Goal: Complete application form

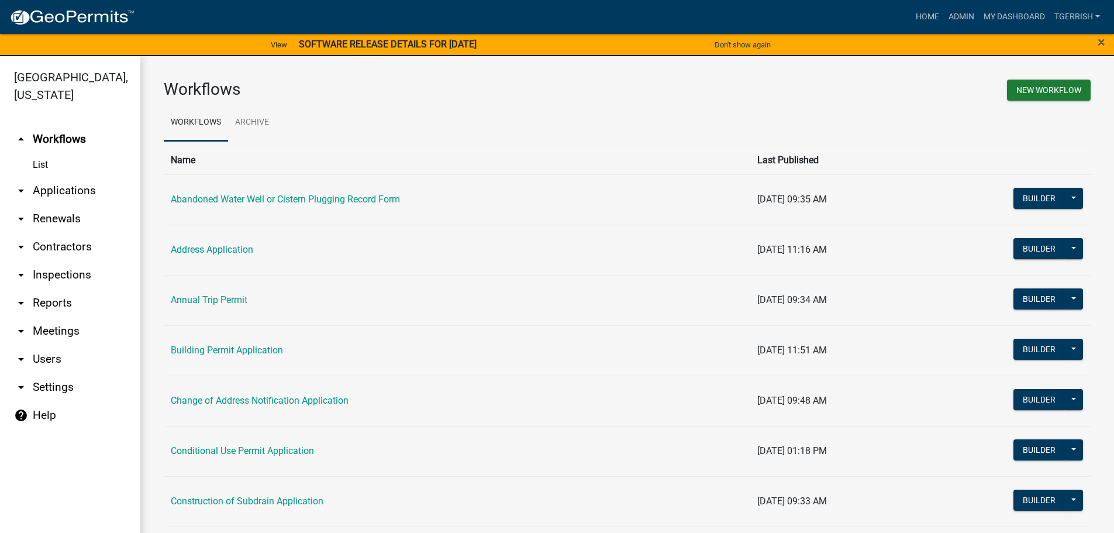
click at [373, 42] on strong "SOFTWARE RELEASE DETAILS FOR 9/12/2025" at bounding box center [388, 44] width 178 height 11
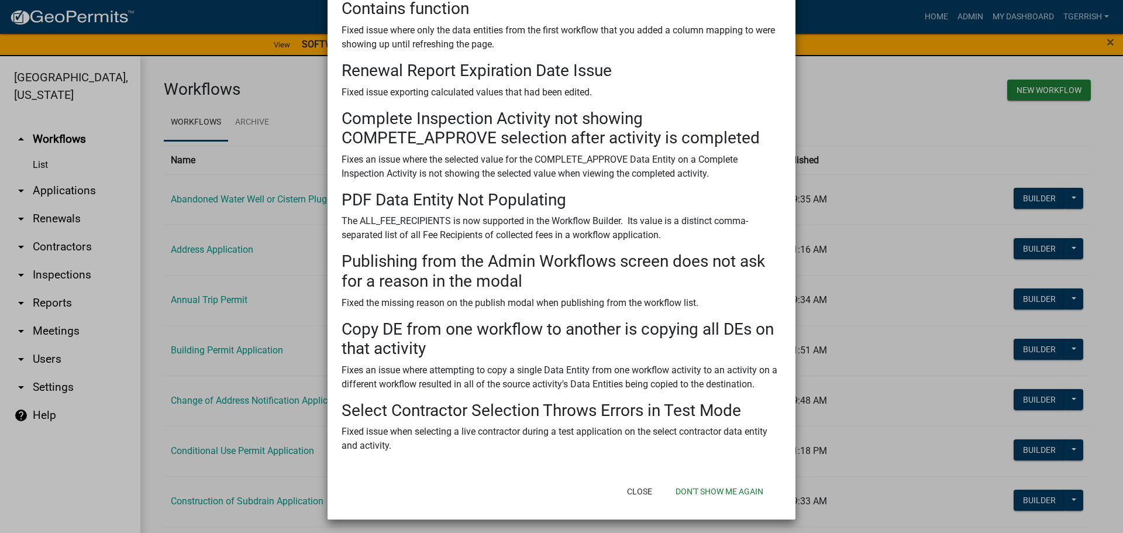
scroll to position [295, 0]
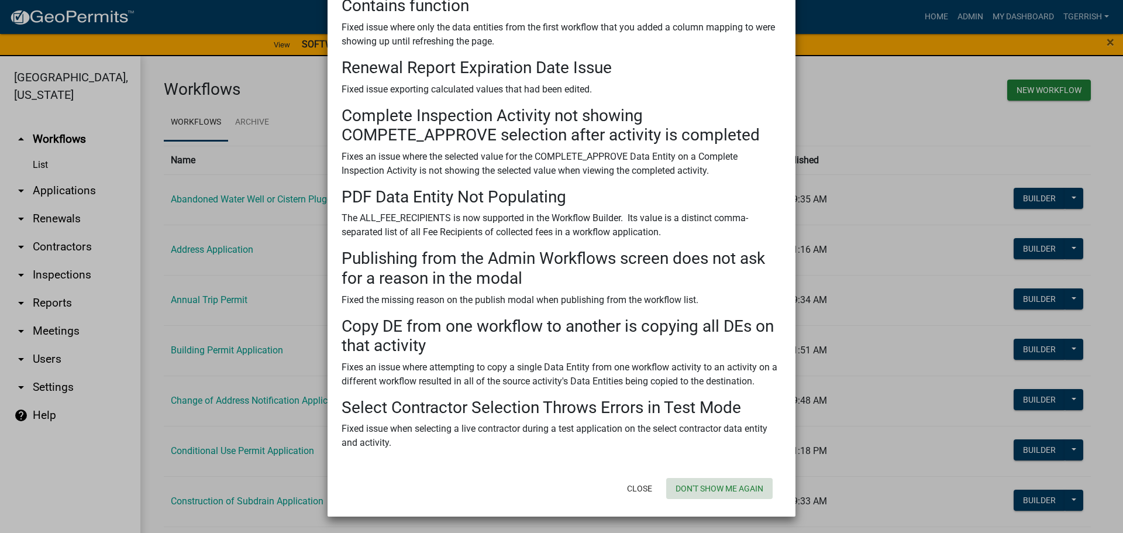
click at [696, 487] on button "Don't show me again" at bounding box center [719, 488] width 106 height 21
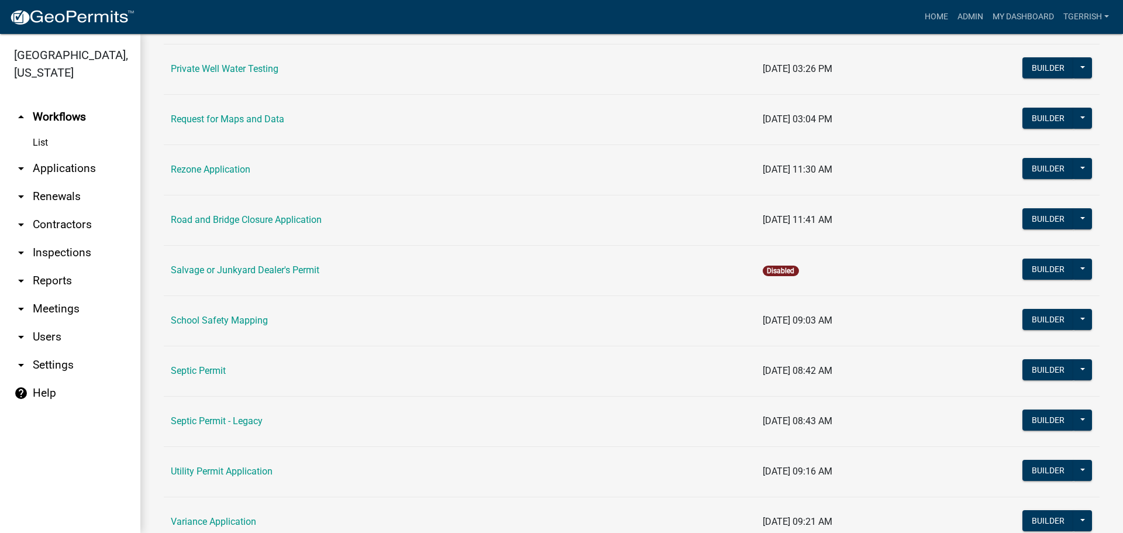
scroll to position [1170, 0]
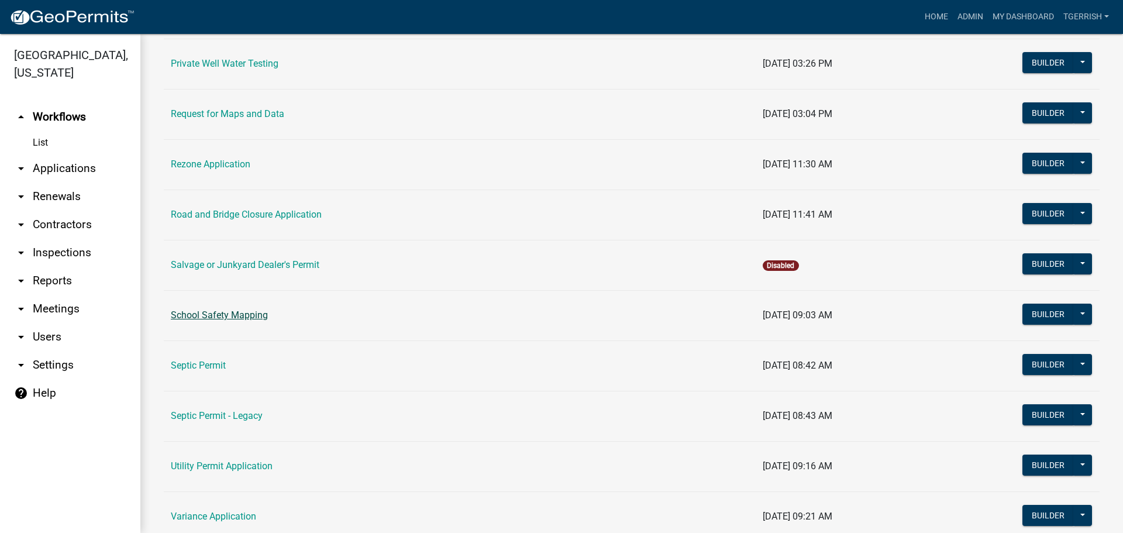
click at [205, 312] on link "School Safety Mapping" at bounding box center [219, 314] width 97 height 11
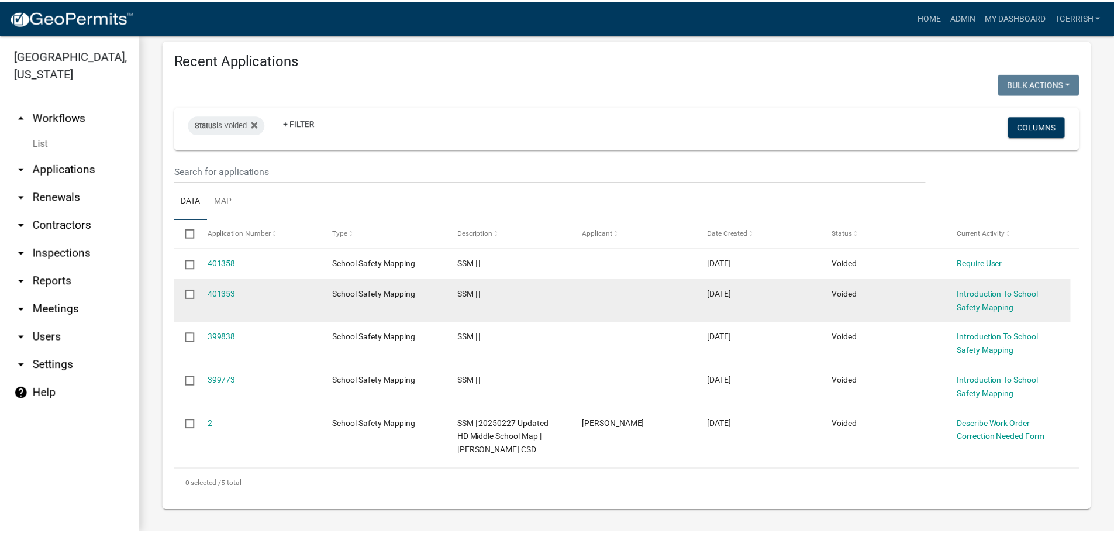
scroll to position [421, 0]
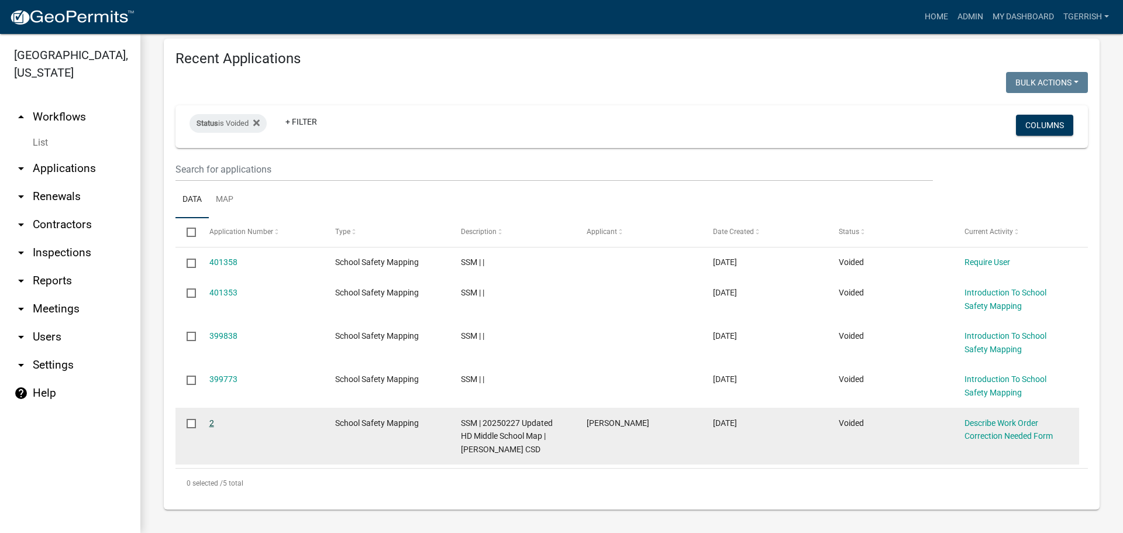
click at [212, 422] on link "2" at bounding box center [211, 422] width 5 height 9
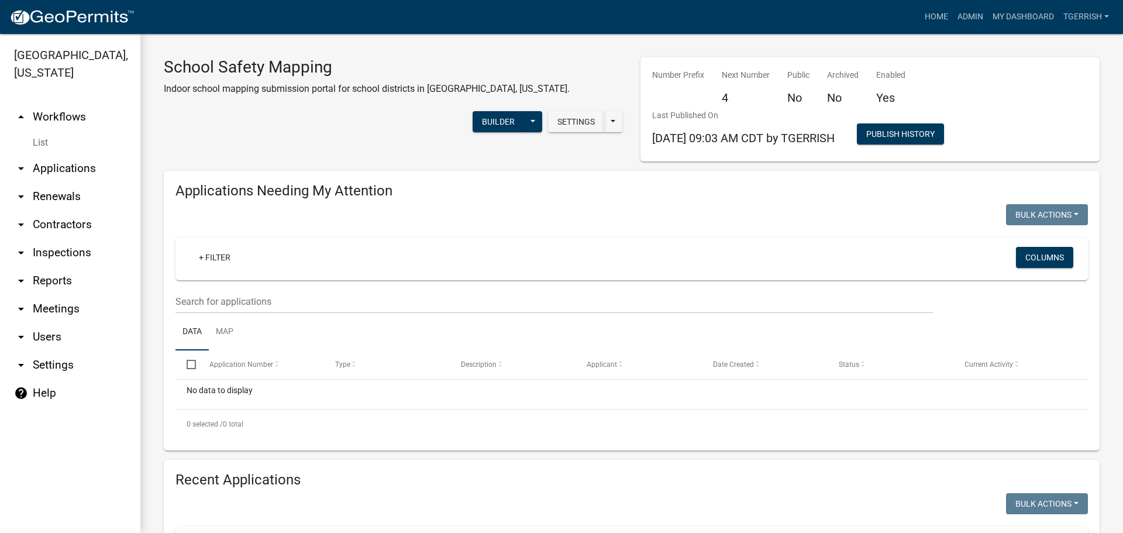
click at [78, 103] on link "arrow_drop_up Workflows" at bounding box center [70, 117] width 140 height 28
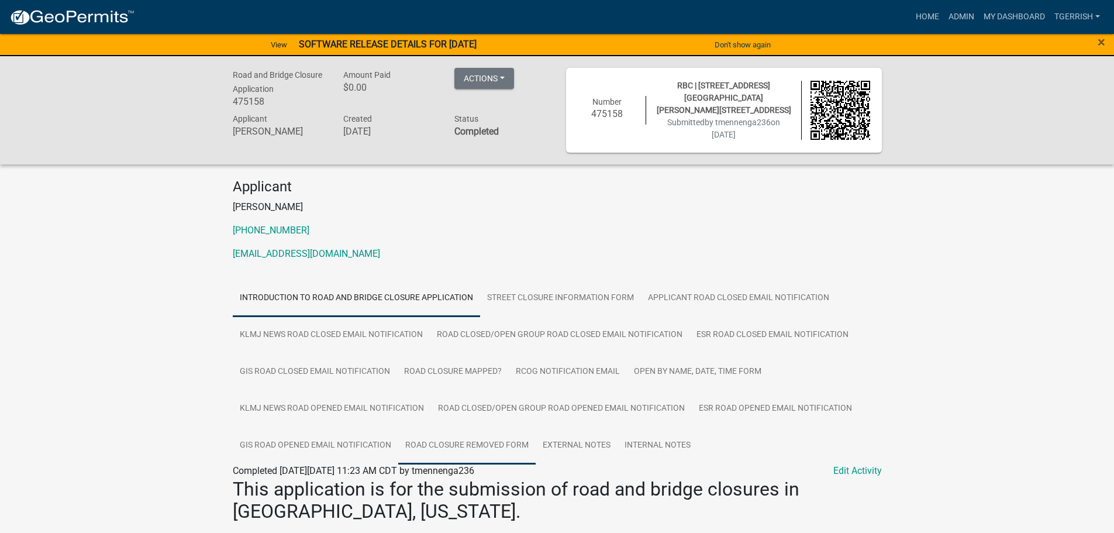
click at [483, 438] on link "Road Closure Removed Form" at bounding box center [466, 445] width 137 height 37
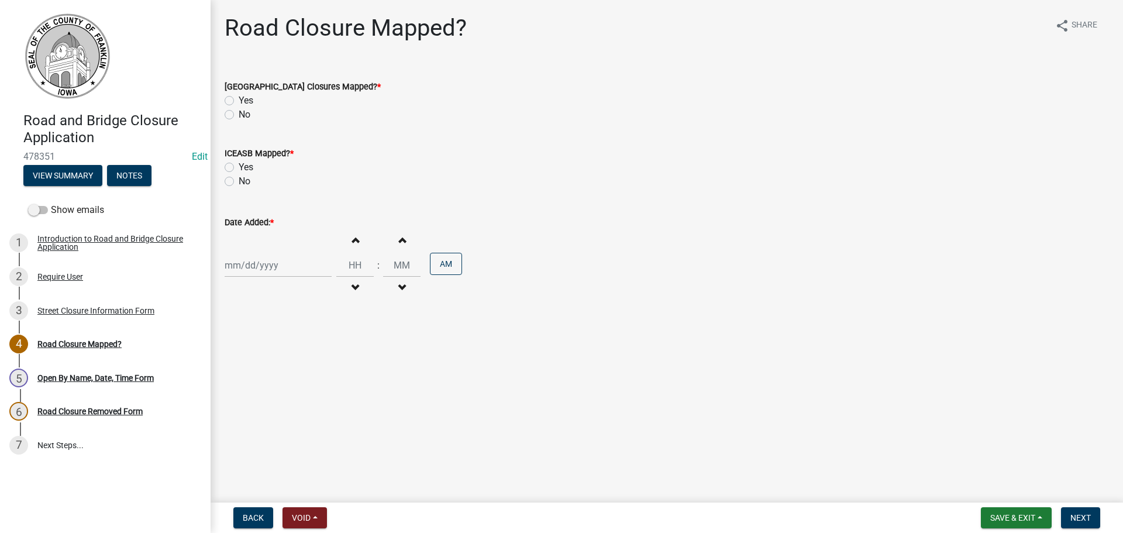
click at [239, 101] on label "Yes" at bounding box center [246, 101] width 15 height 14
click at [239, 101] on input "Yes" at bounding box center [243, 98] width 8 height 8
radio input "true"
click at [239, 167] on label "Yes" at bounding box center [246, 167] width 15 height 14
click at [239, 167] on input "Yes" at bounding box center [243, 164] width 8 height 8
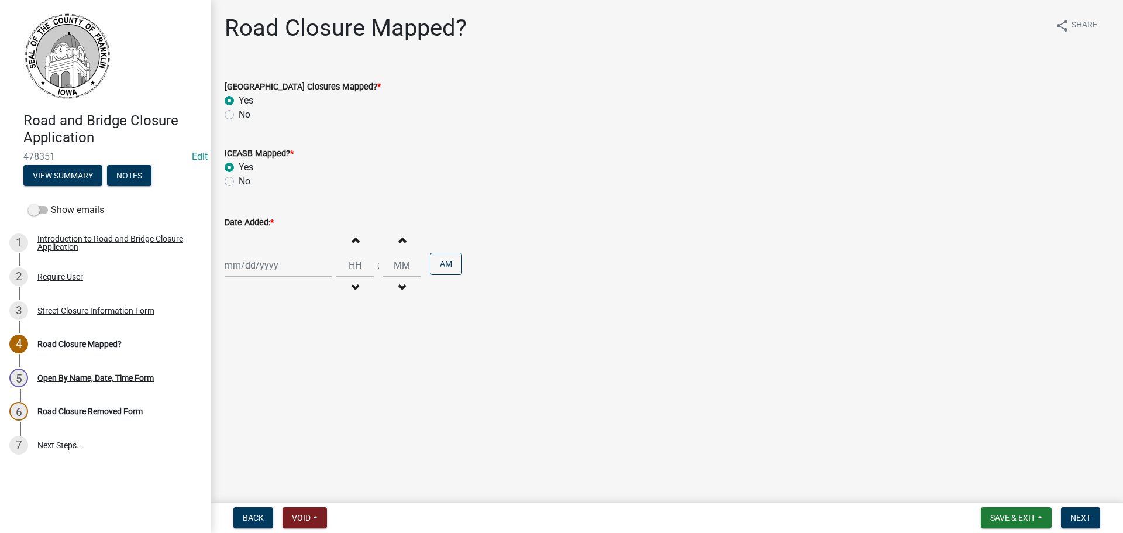
radio input "true"
click at [252, 264] on div at bounding box center [278, 265] width 107 height 24
select select "9"
select select "2025"
drag, startPoint x: 233, startPoint y: 364, endPoint x: 297, endPoint y: 328, distance: 73.6
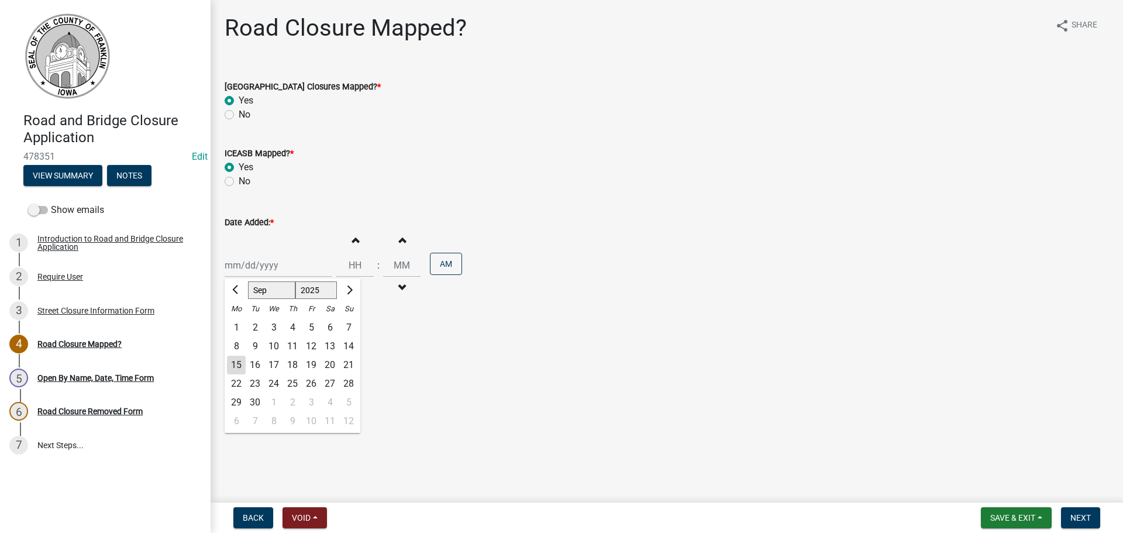
click at [233, 365] on div "15" at bounding box center [236, 365] width 19 height 19
type input "09/15/2025"
click at [356, 265] on input "Hours" at bounding box center [354, 265] width 37 height 24
type input "08"
click at [397, 267] on input "00" at bounding box center [401, 265] width 37 height 24
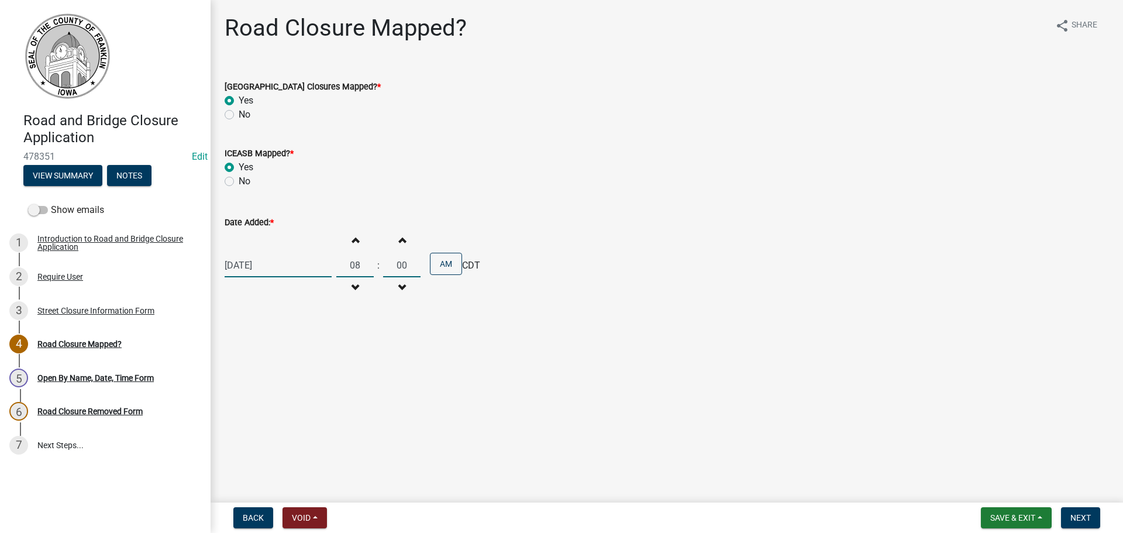
click at [397, 267] on input "00" at bounding box center [401, 265] width 37 height 24
type input "50"
drag, startPoint x: 495, startPoint y: 338, endPoint x: 488, endPoint y: 335, distance: 6.8
click at [493, 338] on main "Road Closure Mapped? share Share Franklin County Road & Bridge Closures Mapped?…" at bounding box center [667, 249] width 913 height 498
click at [1085, 517] on span "Next" at bounding box center [1080, 517] width 20 height 9
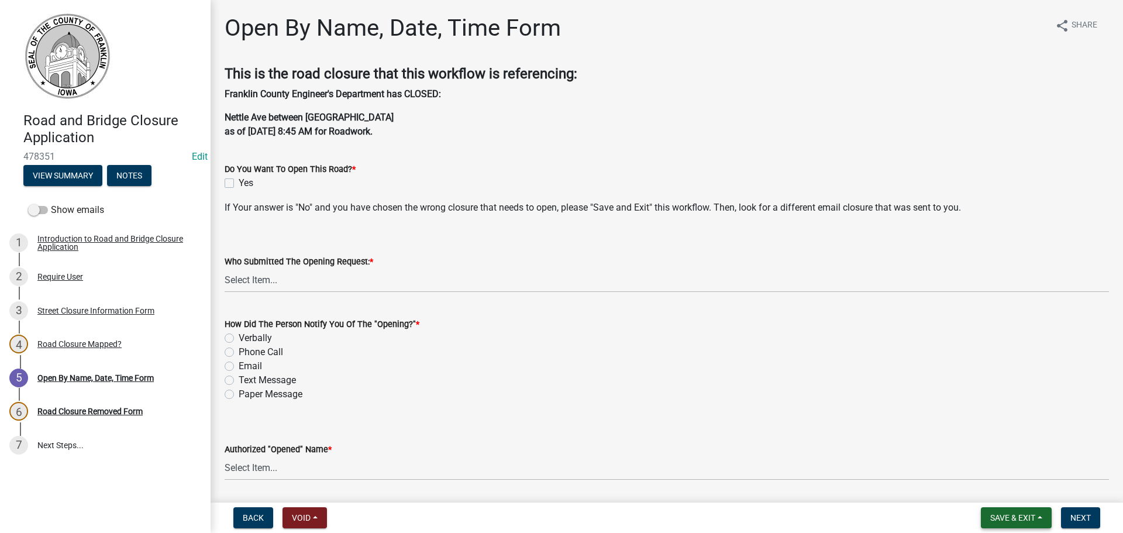
click at [1039, 514] on button "Save & Exit" at bounding box center [1016, 517] width 71 height 21
click at [1007, 484] on button "Save & Exit" at bounding box center [1005, 487] width 94 height 28
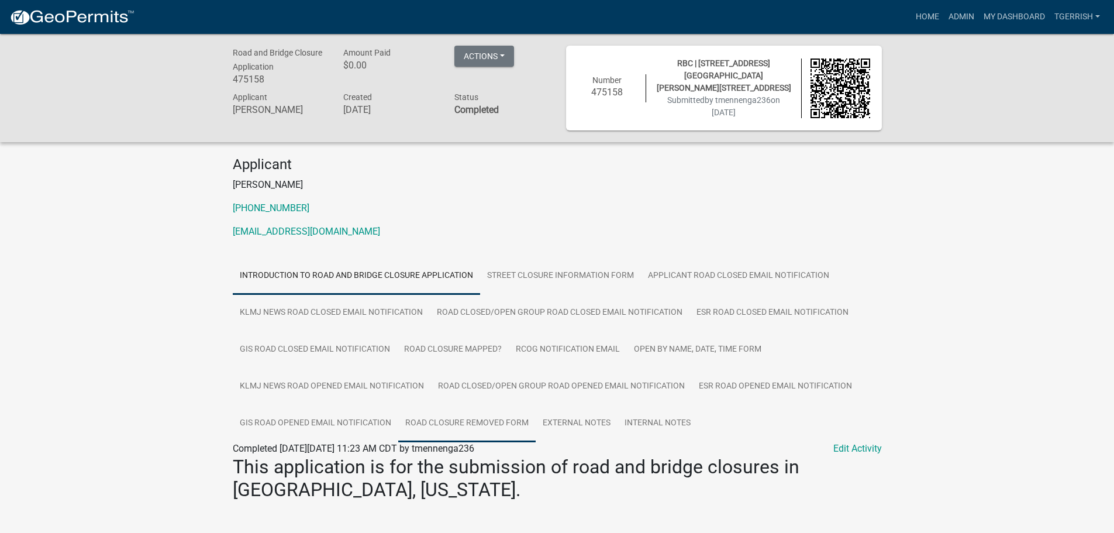
click at [494, 415] on link "Road Closure Removed Form" at bounding box center [466, 423] width 137 height 37
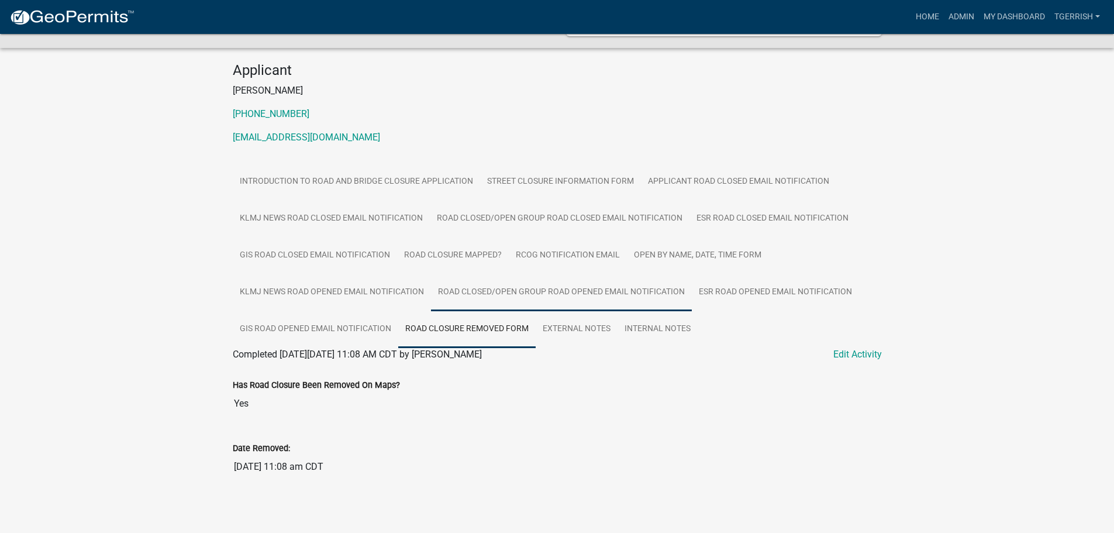
scroll to position [97, 0]
